Goal: Task Accomplishment & Management: Use online tool/utility

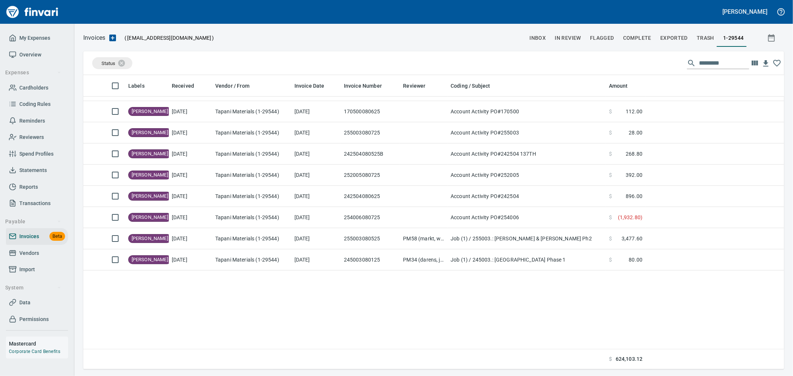
scroll to position [287, 688]
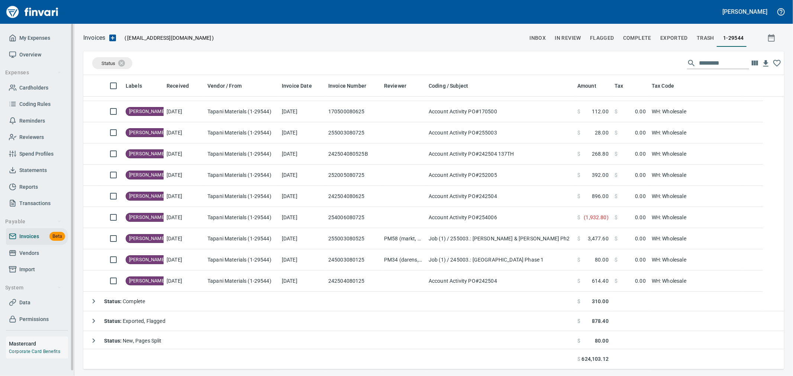
click at [28, 91] on span "Cardholders" at bounding box center [33, 87] width 29 height 9
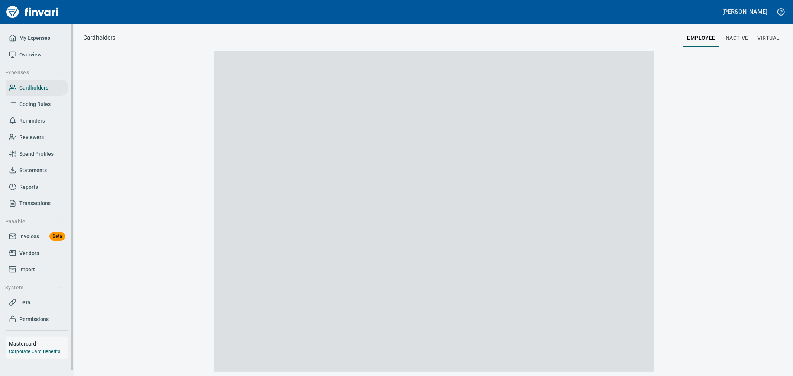
click at [34, 237] on span "Invoices" at bounding box center [29, 236] width 20 height 9
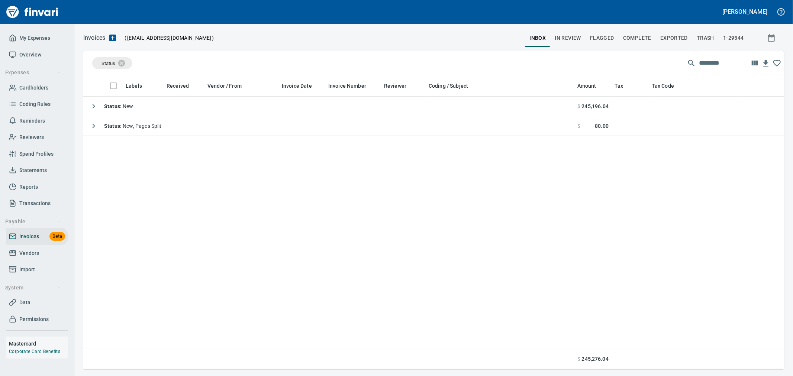
scroll to position [288, 694]
click at [567, 36] on span "In Review" at bounding box center [568, 37] width 26 height 9
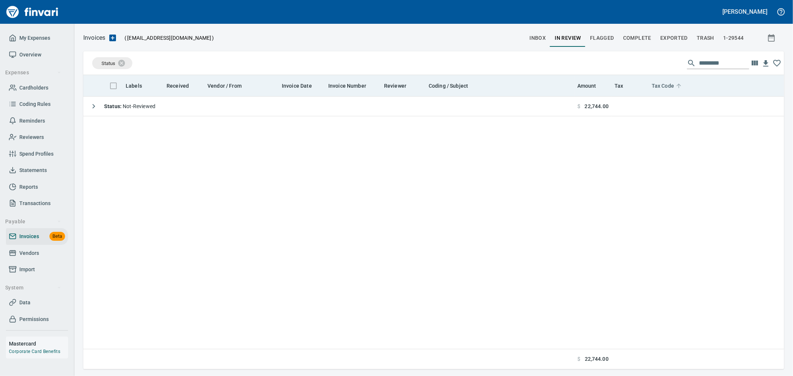
scroll to position [288, 694]
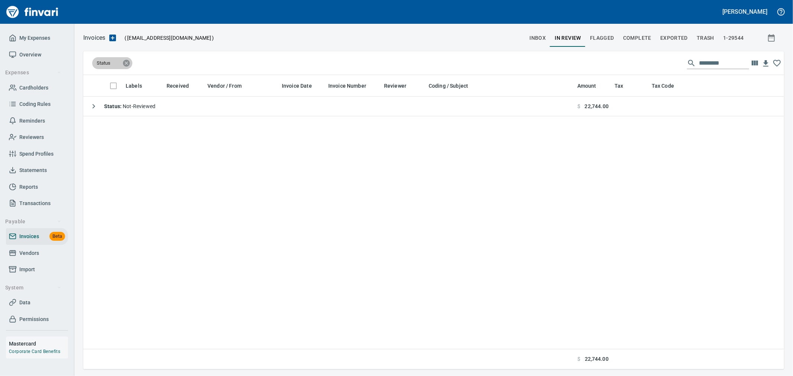
click at [126, 64] on icon at bounding box center [126, 62] width 7 height 7
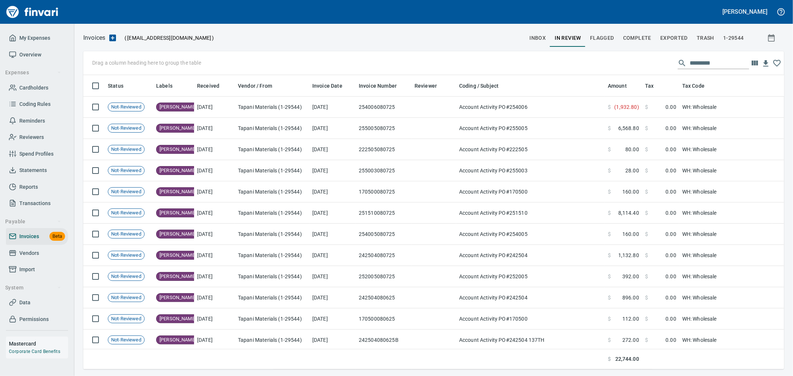
click at [727, 62] on input "text" at bounding box center [718, 63] width 59 height 12
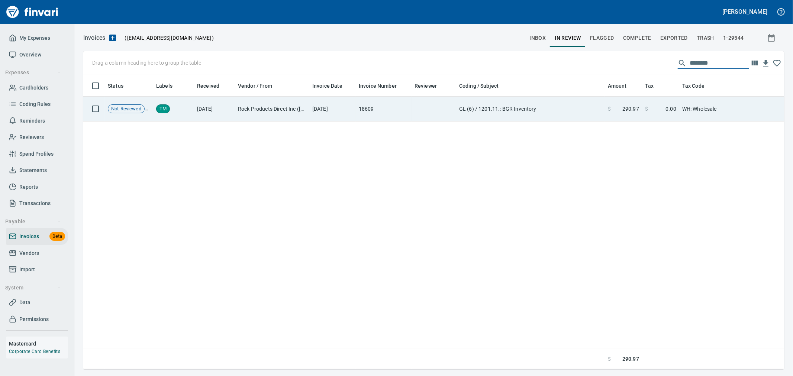
type input "********"
click at [577, 114] on td "GL (6) / 1201.11.: BGR Inventory" at bounding box center [530, 109] width 149 height 25
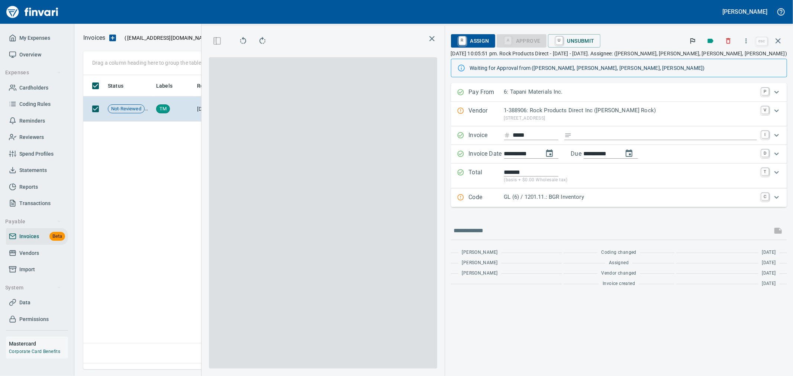
scroll to position [1, 1]
click at [610, 114] on p "1-388906: Rock Products Direct Inc ([PERSON_NAME] Rock)" at bounding box center [630, 110] width 253 height 9
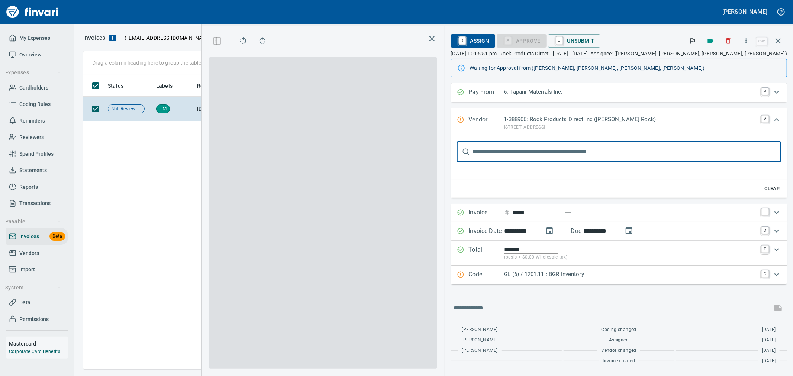
scroll to position [0, 0]
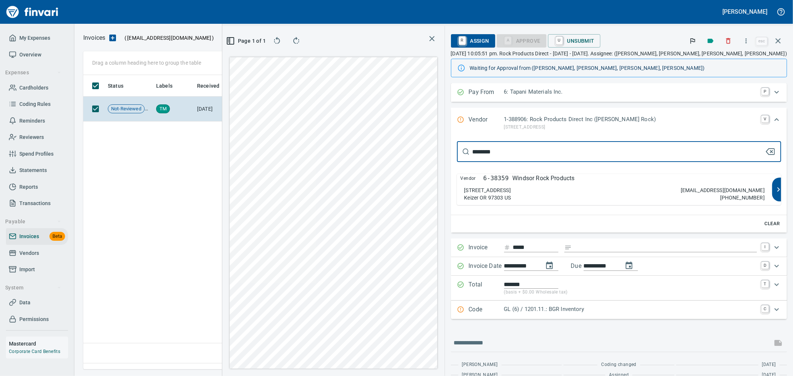
click at [563, 150] on input "********" at bounding box center [618, 151] width 292 height 21
type input "*********"
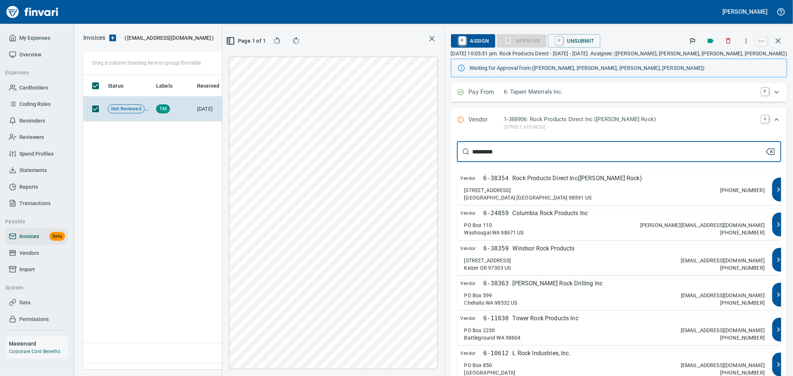
click at [629, 192] on div "[STREET_ADDRESS][PERSON_NAME] [PHONE_NUMBER]" at bounding box center [614, 194] width 301 height 15
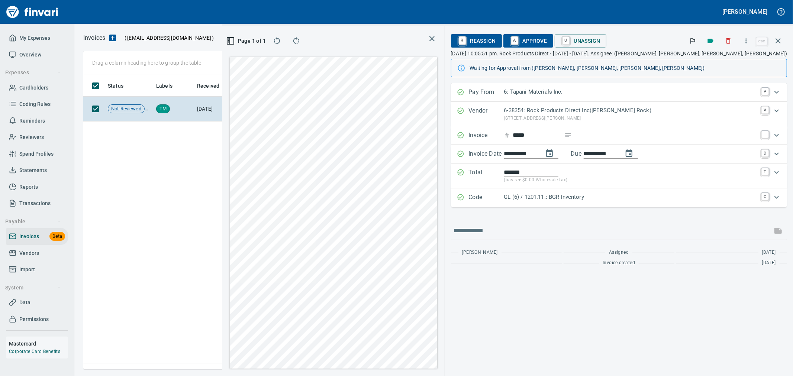
click at [518, 43] on link "A" at bounding box center [514, 40] width 7 height 8
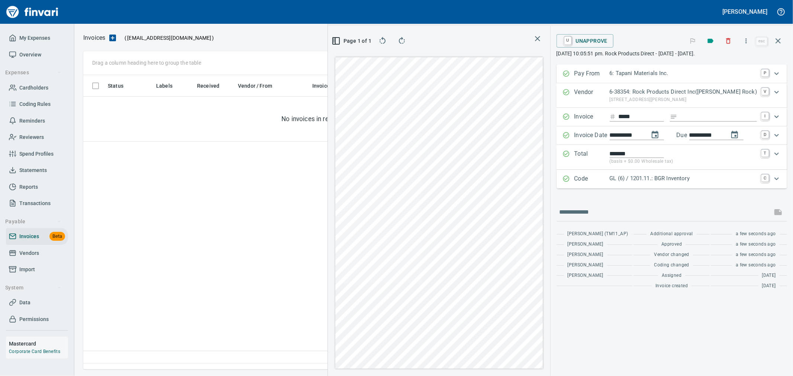
scroll to position [282, 508]
click at [775, 41] on icon "button" at bounding box center [777, 40] width 9 height 9
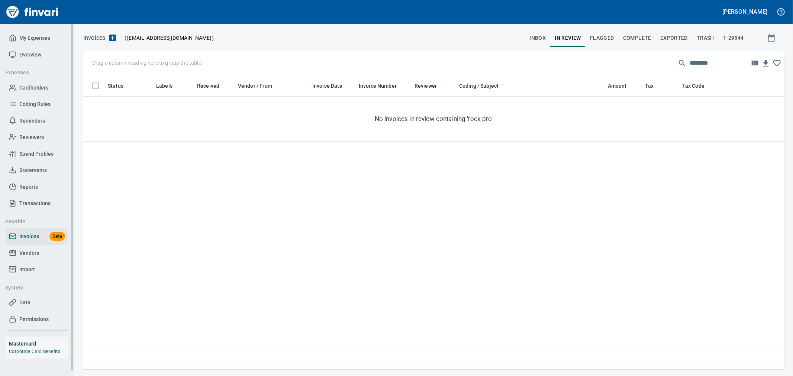
scroll to position [288, 693]
